Goal: Task Accomplishment & Management: Complete application form

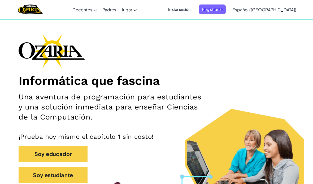
scroll to position [11, 0]
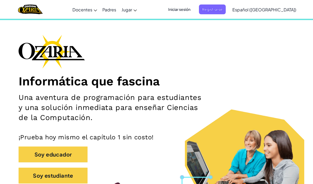
click at [37, 176] on button "Soy estudiante" at bounding box center [53, 176] width 69 height 16
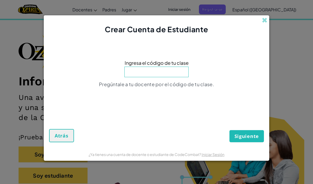
click at [215, 157] on link "Iniciar Sesión" at bounding box center [212, 154] width 23 height 5
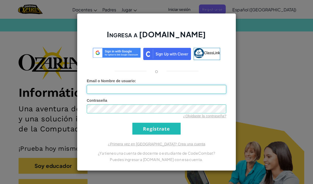
type input "[PERSON_NAME]"
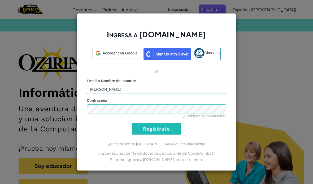
click at [147, 151] on div "Ingresa a [DOMAIN_NAME] Acceder con Google Acceder con Google. Se abre en una p…" at bounding box center [156, 92] width 159 height 158
click at [150, 150] on div "Ingresa a [DOMAIN_NAME] ClassLink o Error desconocido. Email o Nombre de usuari…" at bounding box center [156, 92] width 159 height 158
click at [153, 135] on input "Regístrate" at bounding box center [156, 129] width 48 height 12
click at [148, 147] on link "¿Primera vez en [GEOGRAPHIC_DATA]? Crea una cuenta" at bounding box center [157, 144] width 98 height 4
